Goal: Information Seeking & Learning: Learn about a topic

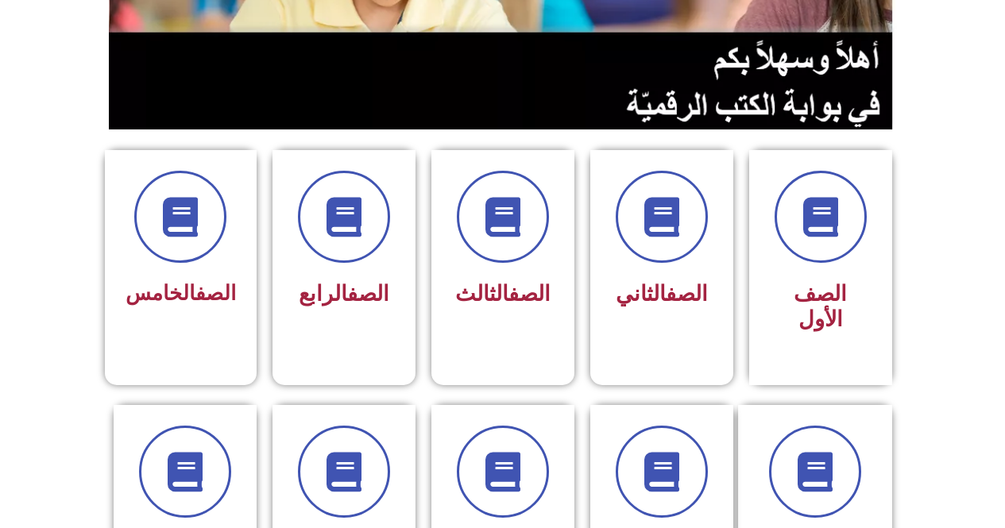
scroll to position [425, 0]
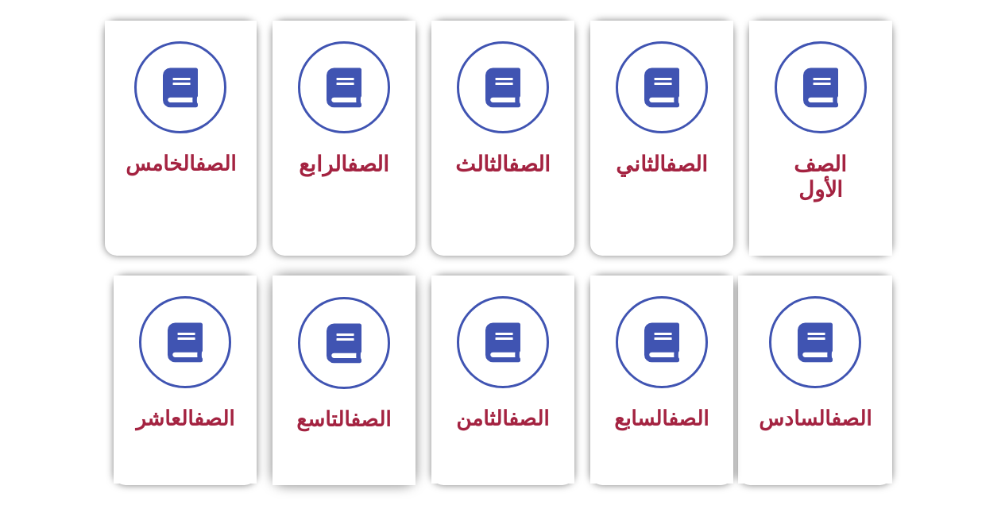
click at [362, 408] on link "الصف" at bounding box center [370, 420] width 41 height 24
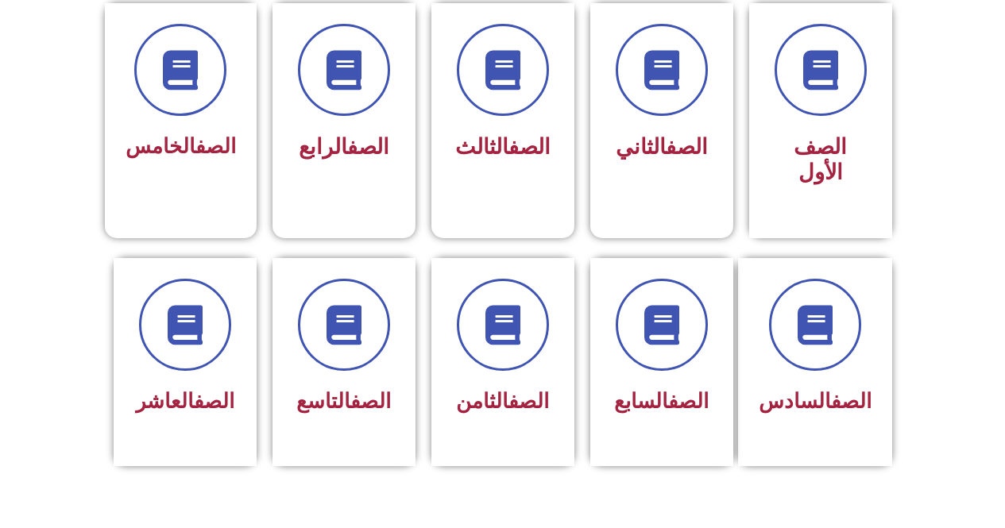
scroll to position [466, 0]
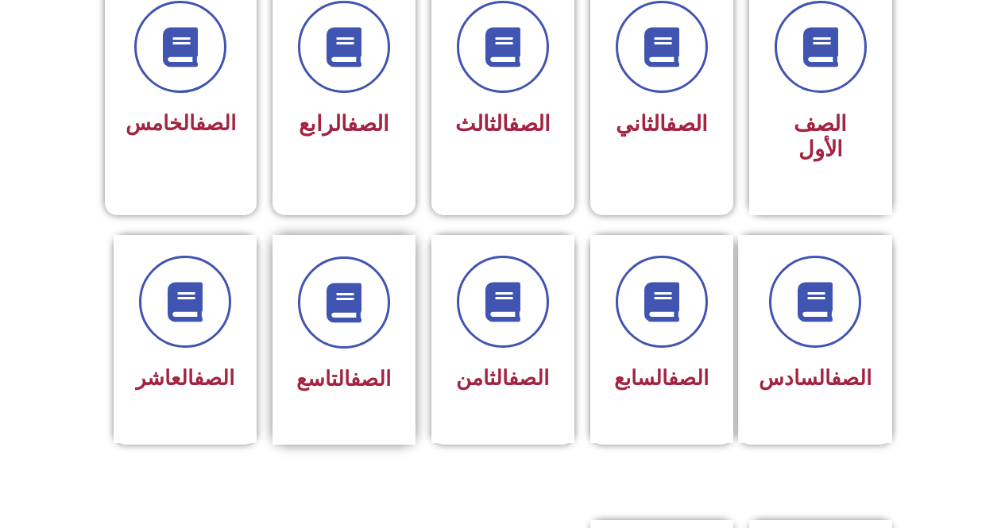
click at [379, 315] on div at bounding box center [344, 303] width 100 height 92
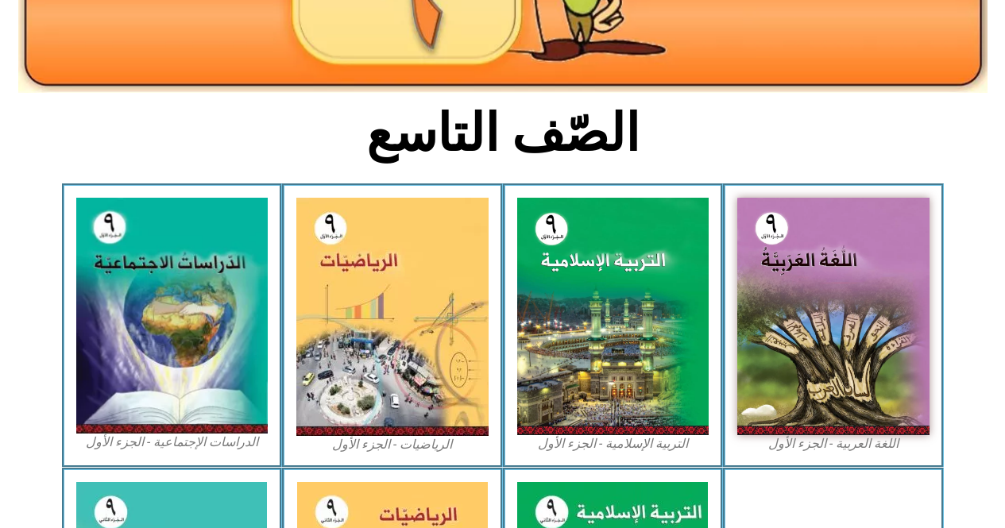
scroll to position [480, 0]
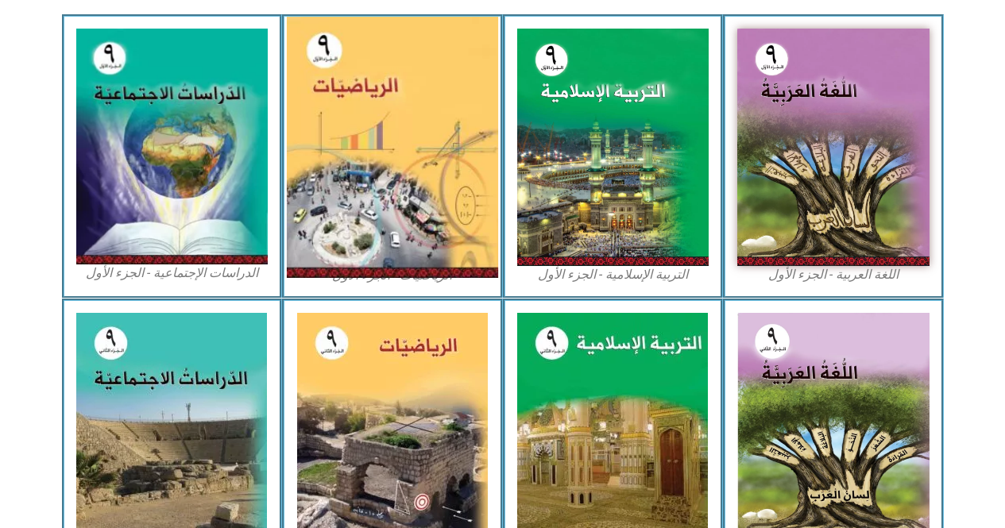
click at [422, 230] on img at bounding box center [392, 147] width 211 height 261
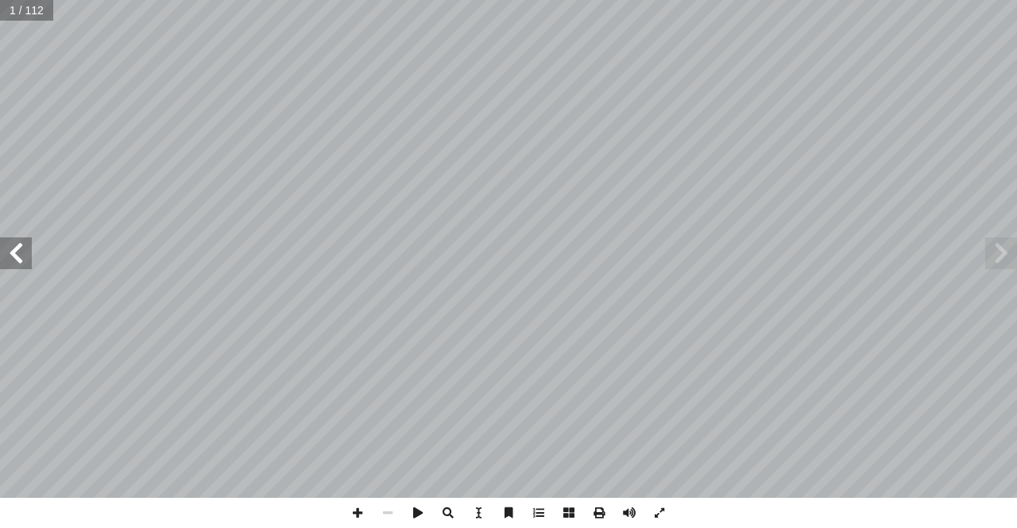
click at [0, 247] on span at bounding box center [16, 254] width 32 height 32
click at [24, 256] on span at bounding box center [16, 254] width 32 height 32
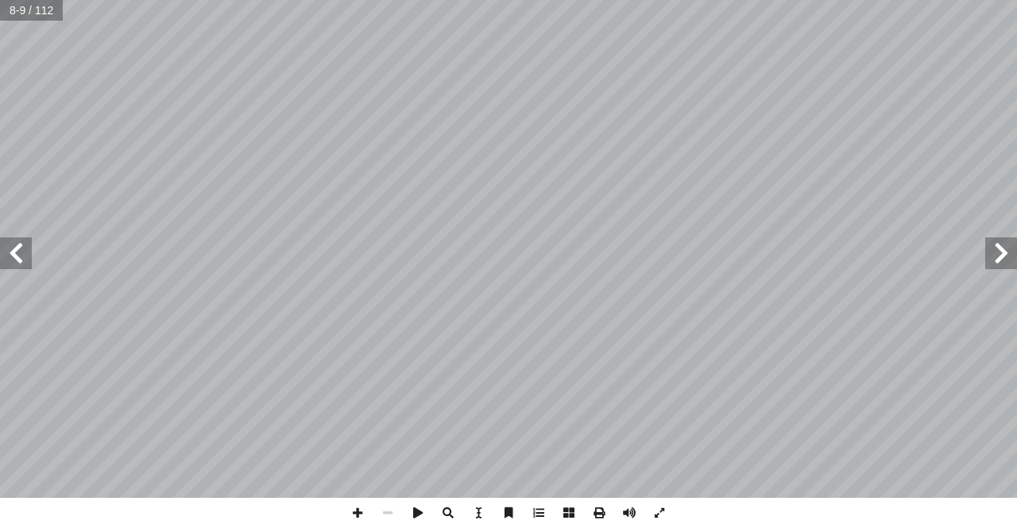
click at [24, 256] on span at bounding box center [16, 254] width 32 height 32
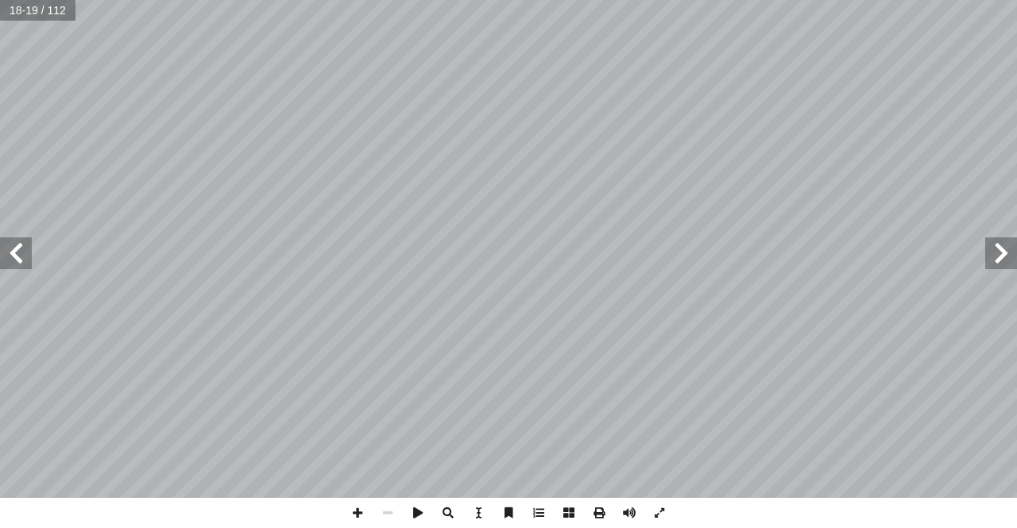
click at [24, 256] on span at bounding box center [16, 254] width 32 height 32
click at [1004, 249] on span at bounding box center [1001, 254] width 32 height 32
click at [11, 258] on span at bounding box center [16, 254] width 32 height 32
click at [359, 519] on span at bounding box center [357, 513] width 30 height 30
click at [358, 514] on span at bounding box center [357, 513] width 30 height 30
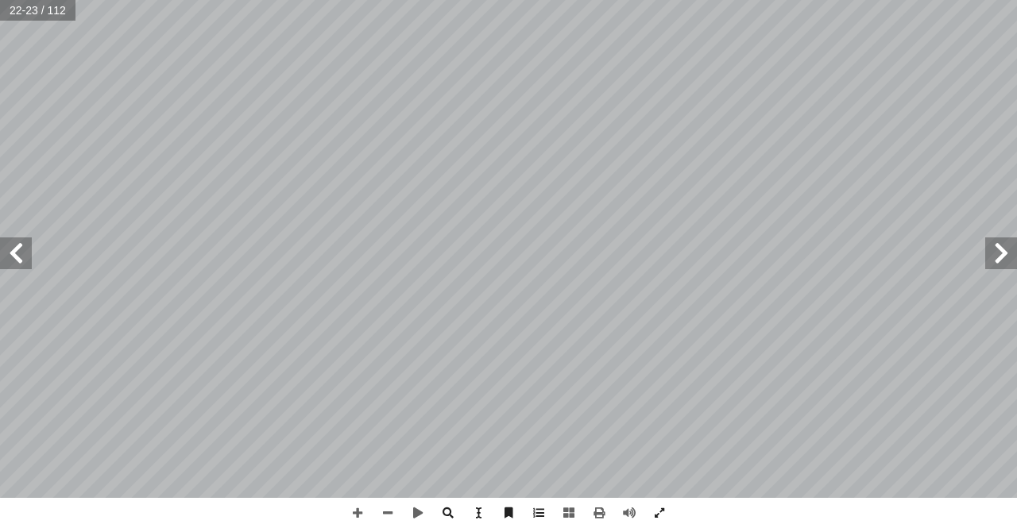
click at [10, 253] on span at bounding box center [16, 254] width 32 height 32
click at [362, 498] on div "20 ، ِ ن ْ ي َ موجب ِ ن ْ صحيحي ِ ن ْ ي َ عدد  ، وكان م ، ً ا ّ حقيقي ً � عدد …" at bounding box center [508, 264] width 1017 height 528
click at [7, 254] on span at bounding box center [16, 254] width 32 height 32
click at [1011, 266] on span at bounding box center [1001, 254] width 32 height 32
drag, startPoint x: 22, startPoint y: 257, endPoint x: 28, endPoint y: 249, distance: 10.4
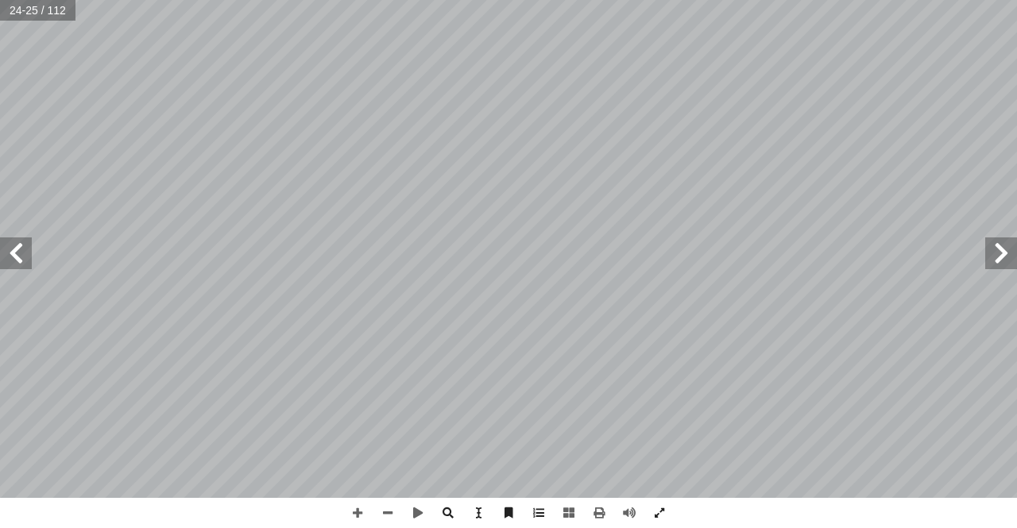
click at [25, 255] on span at bounding box center [16, 254] width 32 height 32
